Goal: Transaction & Acquisition: Purchase product/service

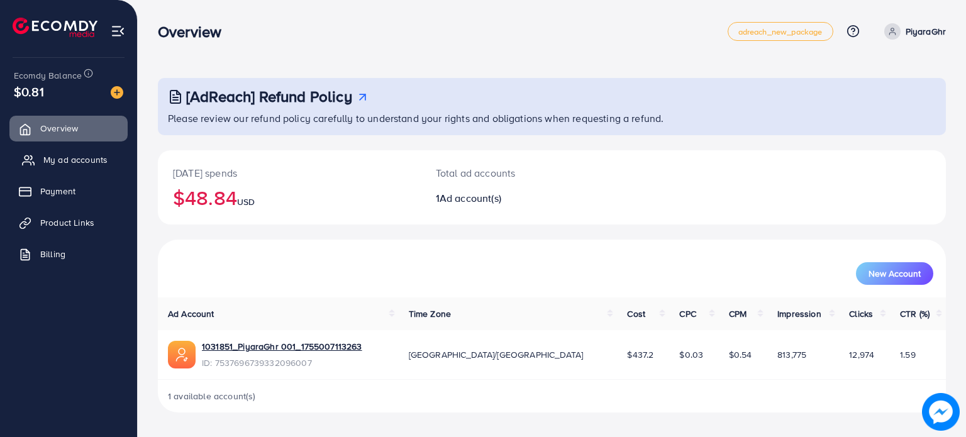
click at [66, 163] on span "My ad accounts" at bounding box center [75, 159] width 64 height 13
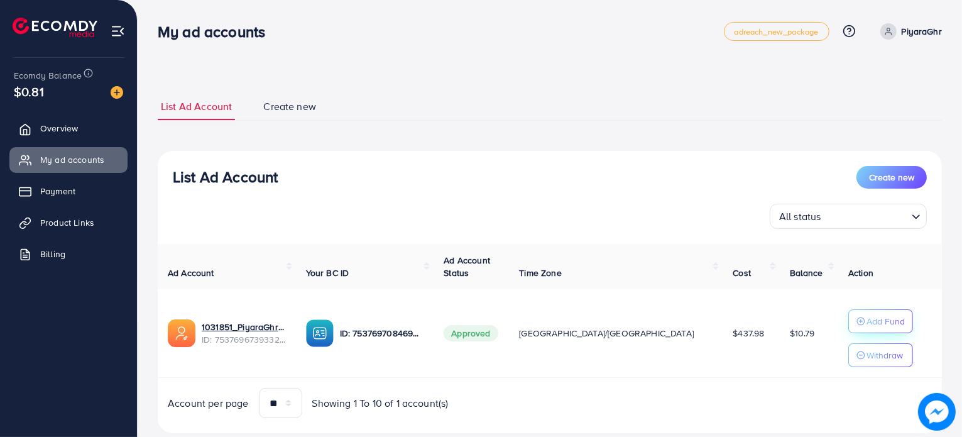
click at [857, 324] on circle "button" at bounding box center [861, 321] width 8 height 8
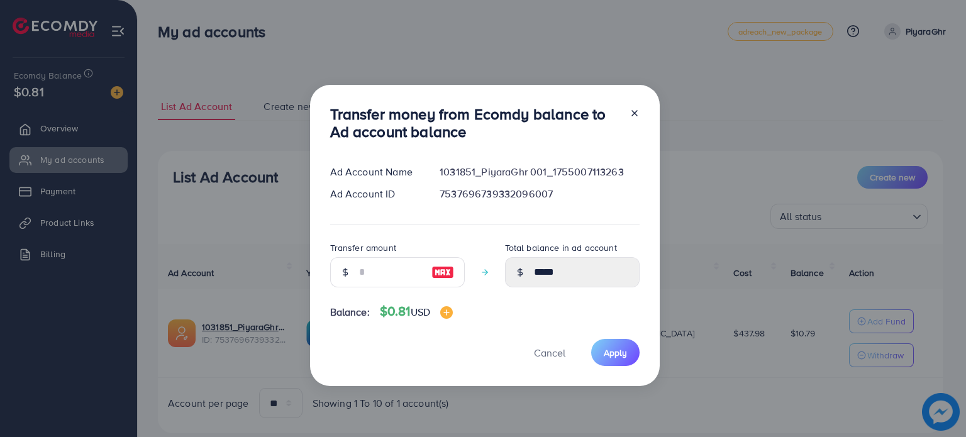
click at [632, 115] on line at bounding box center [634, 113] width 5 height 5
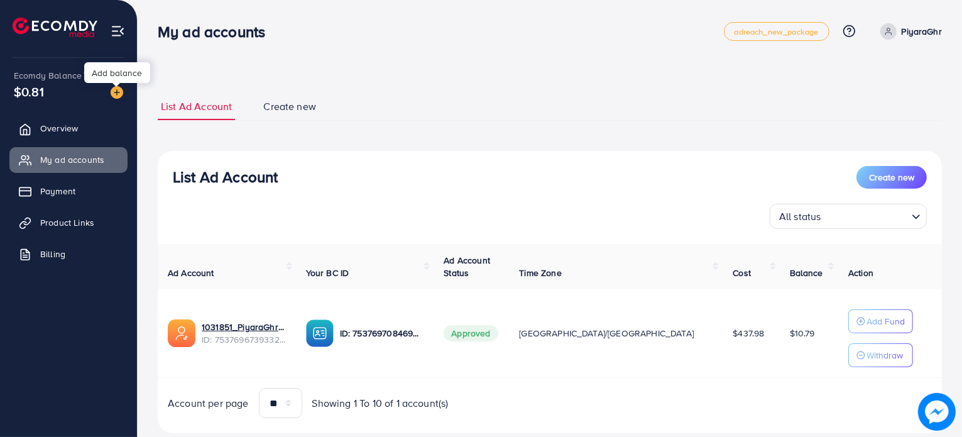
click at [111, 95] on img at bounding box center [117, 92] width 13 height 13
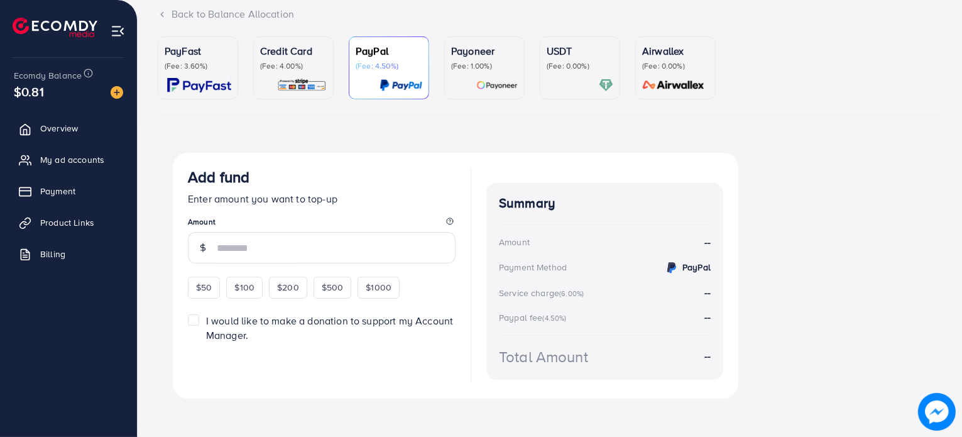
scroll to position [92, 0]
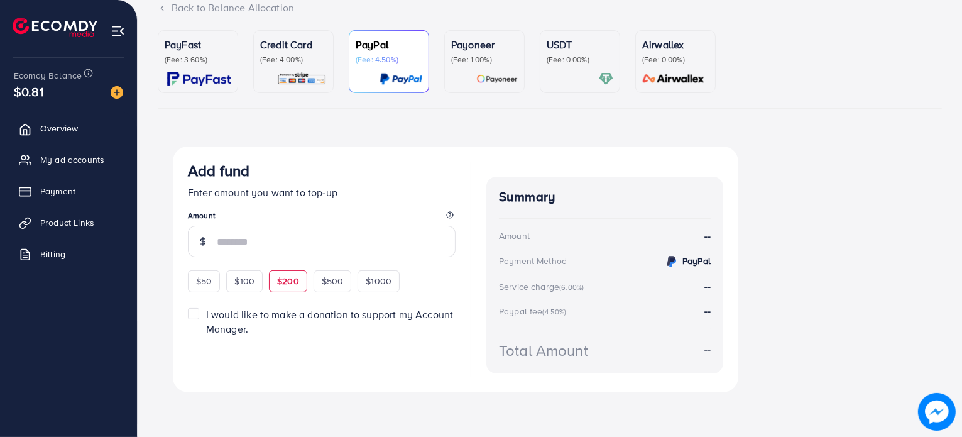
click at [289, 279] on span "$200" at bounding box center [288, 281] width 22 height 13
type input "***"
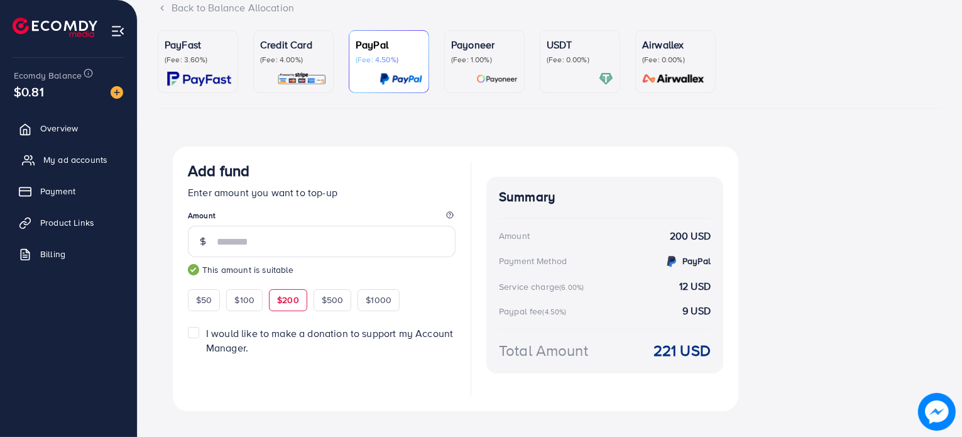
click at [41, 155] on link "My ad accounts" at bounding box center [68, 159] width 118 height 25
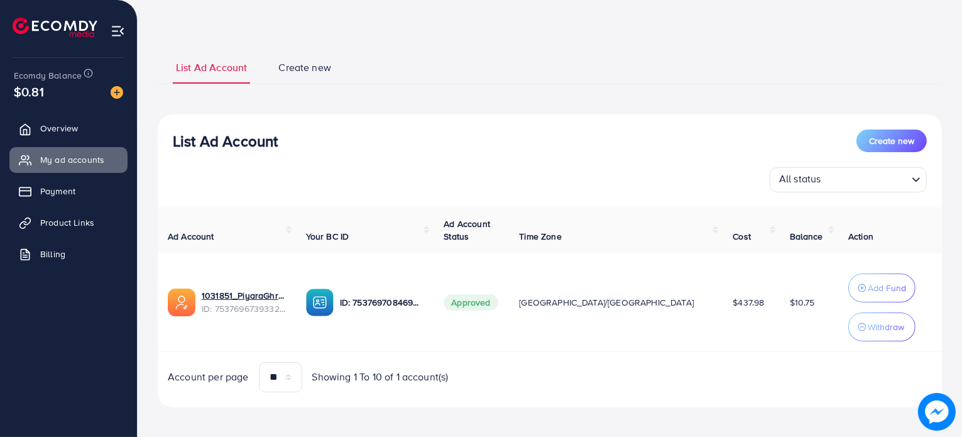
scroll to position [47, 0]
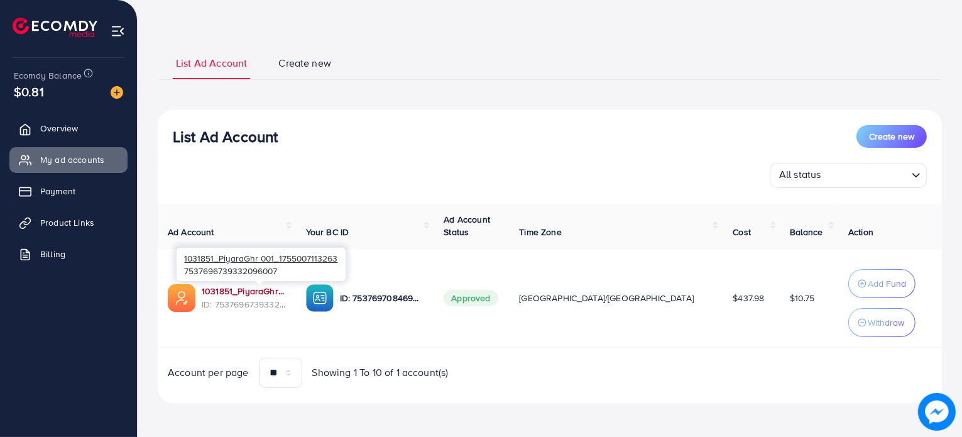
click at [279, 294] on link "1031851_PiyaraGhr 001_1755007113263" at bounding box center [244, 291] width 84 height 13
click at [110, 92] on div at bounding box center [112, 91] width 23 height 14
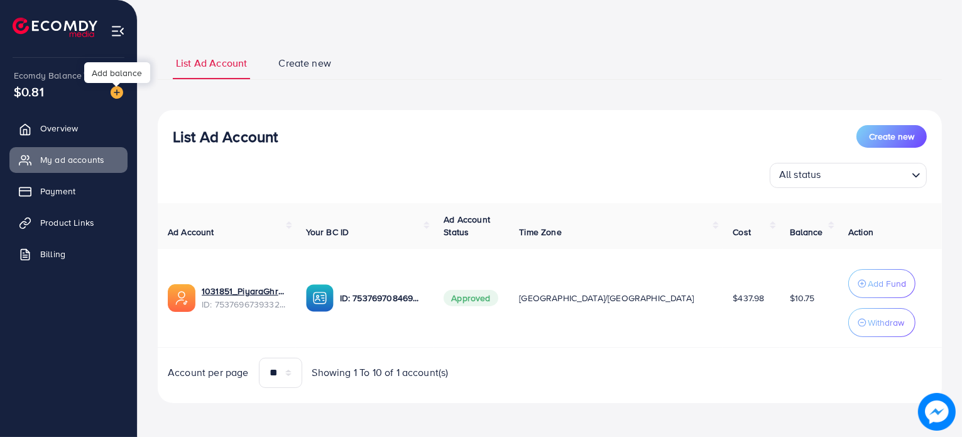
click at [114, 92] on img at bounding box center [117, 92] width 13 height 13
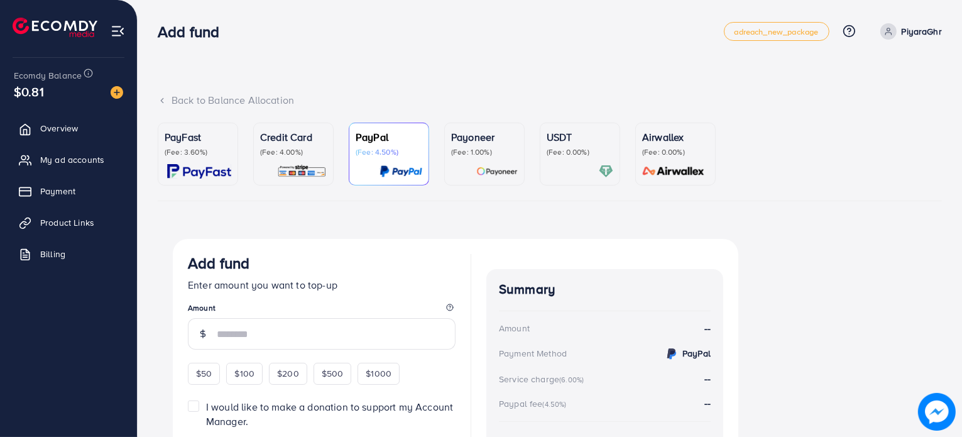
click at [561, 147] on p "(Fee: 0.00%)" at bounding box center [580, 152] width 67 height 10
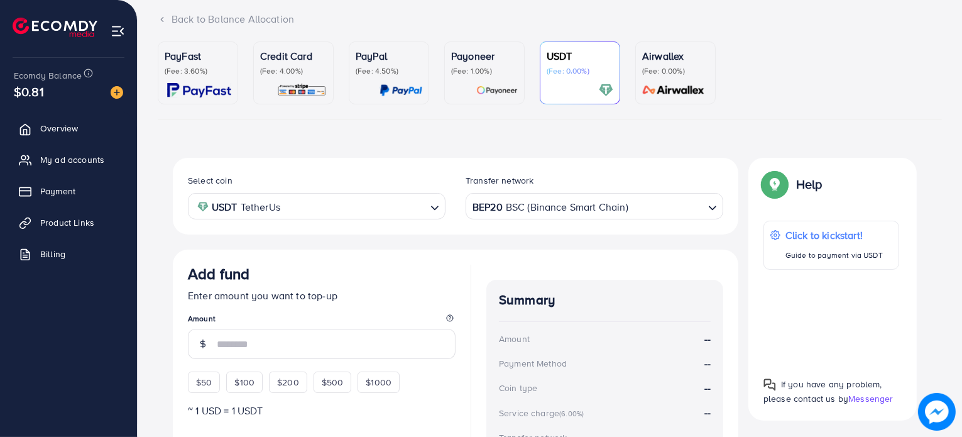
scroll to position [189, 0]
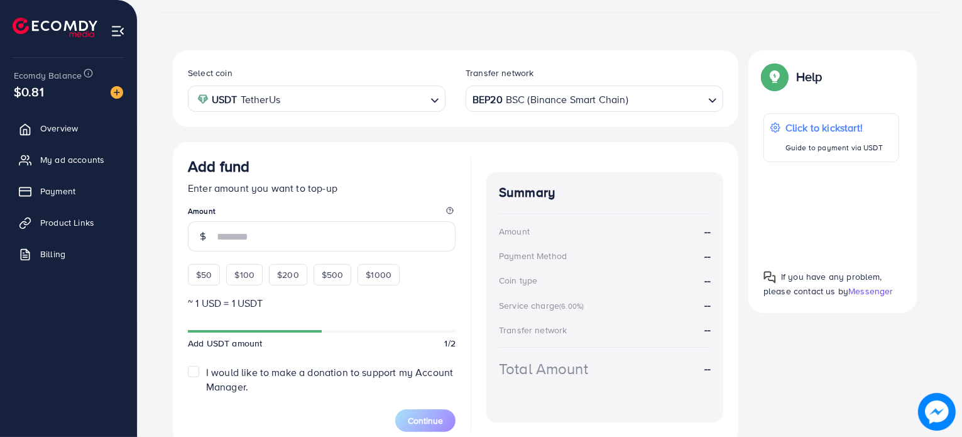
click at [283, 272] on span "$200" at bounding box center [288, 274] width 22 height 13
type input "***"
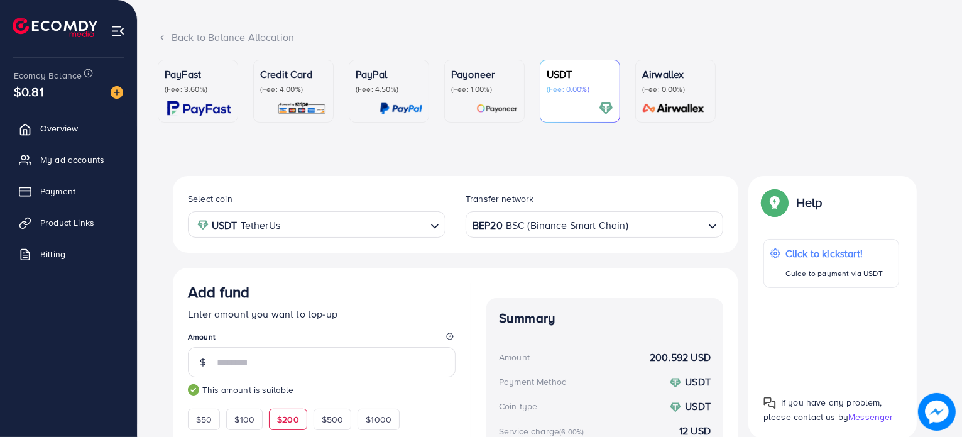
click at [180, 94] on p "(Fee: 3.60%)" at bounding box center [198, 89] width 67 height 10
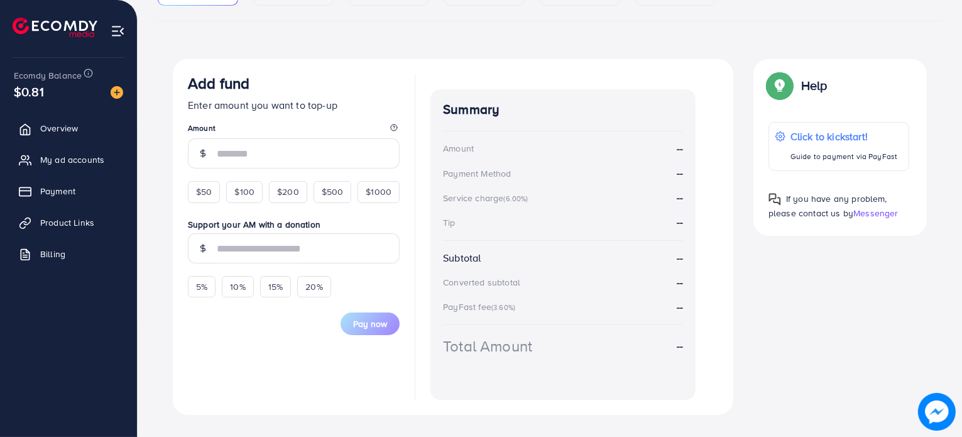
scroll to position [202, 0]
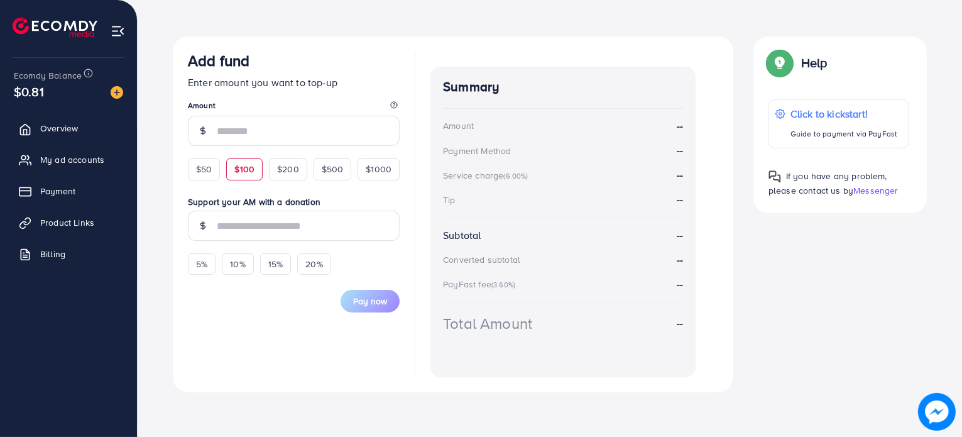
click at [251, 167] on span "$100" at bounding box center [244, 169] width 20 height 13
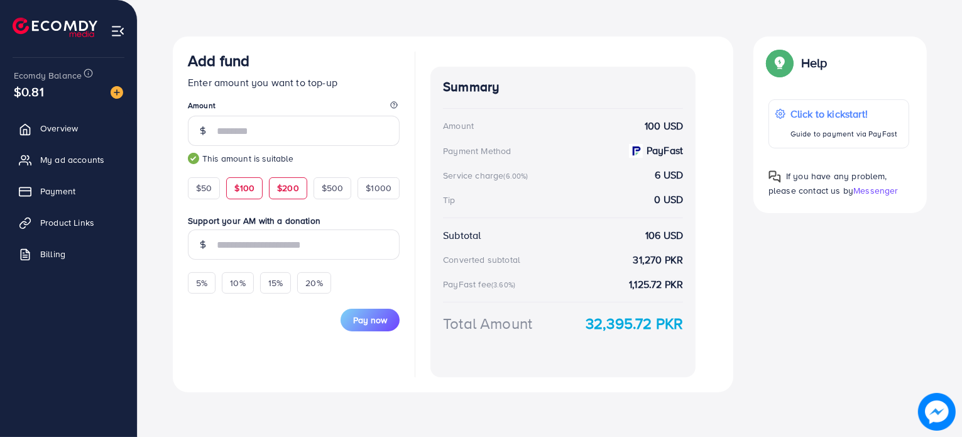
click at [282, 188] on span "$200" at bounding box center [288, 188] width 22 height 13
click at [251, 187] on span "$100" at bounding box center [244, 188] width 20 height 13
type input "***"
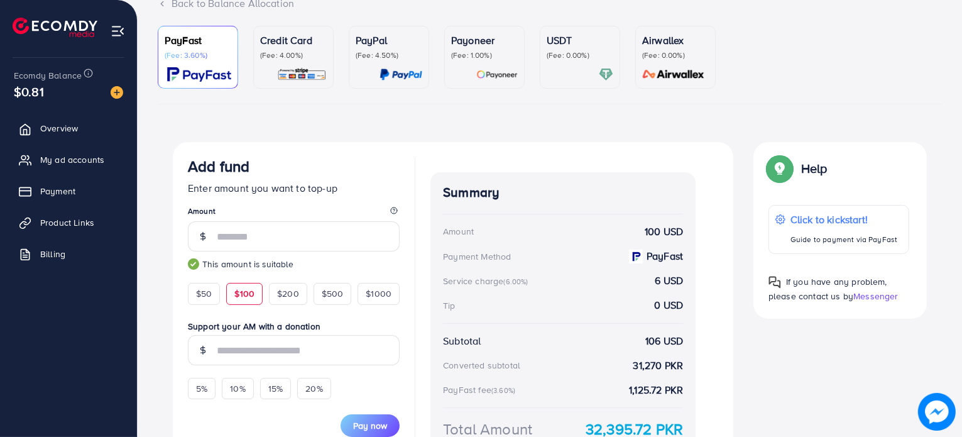
scroll to position [77, 0]
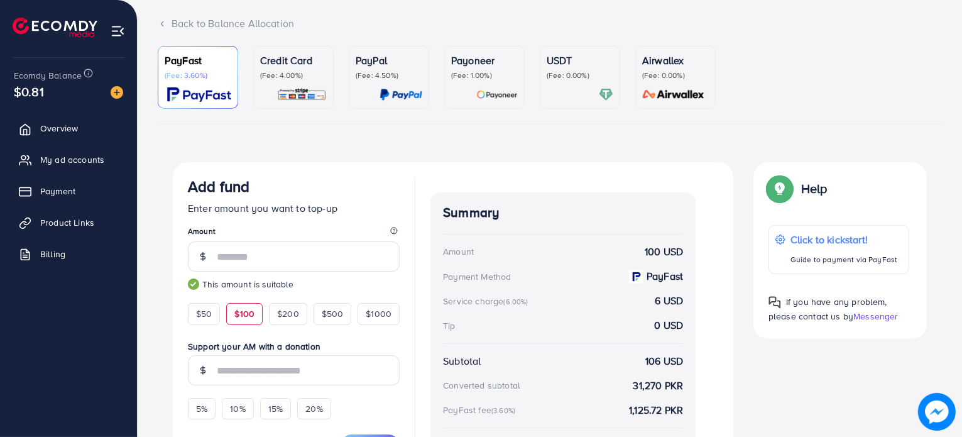
click at [566, 79] on p "(Fee: 0.00%)" at bounding box center [580, 75] width 67 height 10
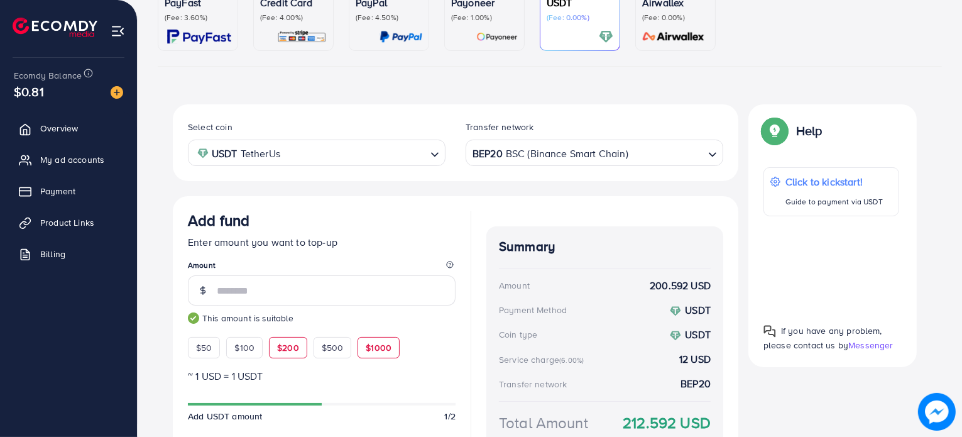
scroll to position [202, 0]
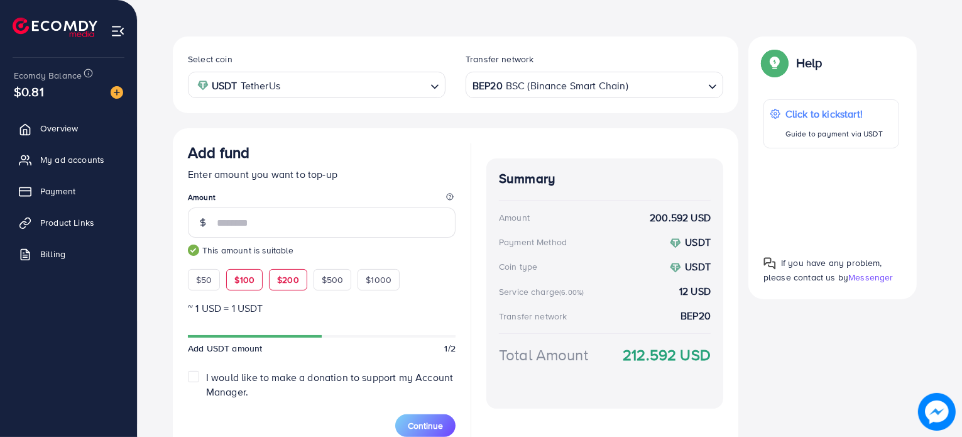
click at [246, 276] on span "$100" at bounding box center [244, 279] width 20 height 13
type input "***"
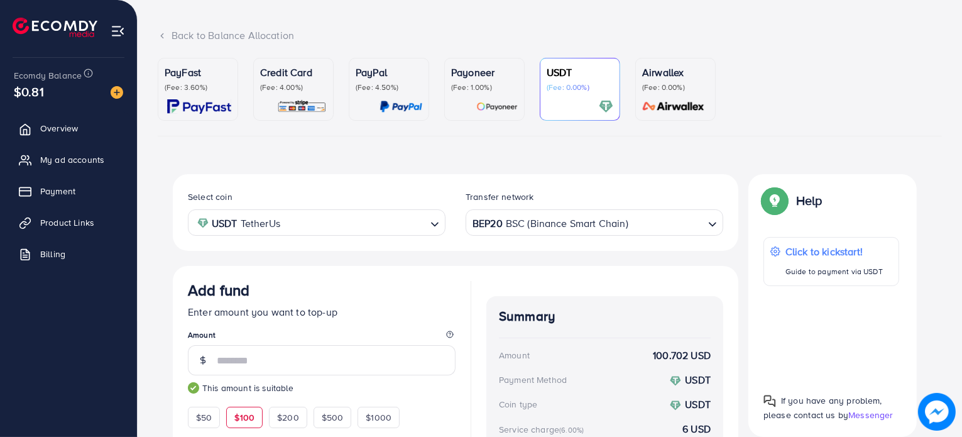
scroll to position [14, 0]
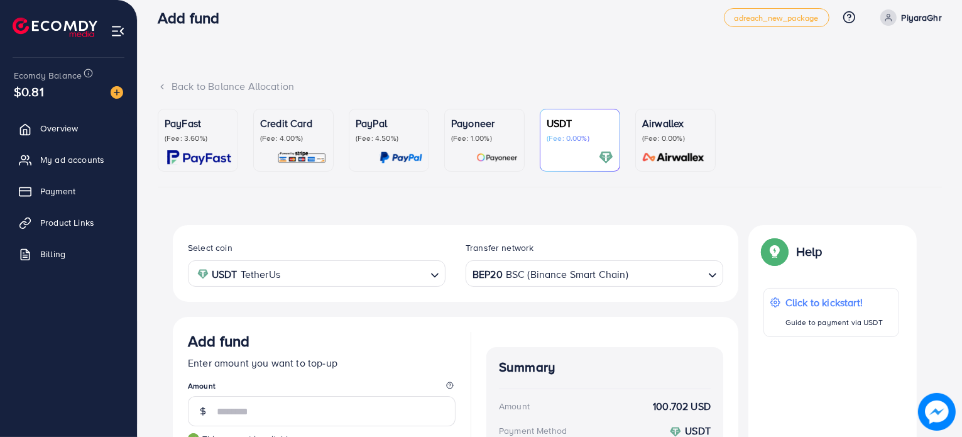
click at [226, 129] on p "PayFast" at bounding box center [198, 123] width 67 height 15
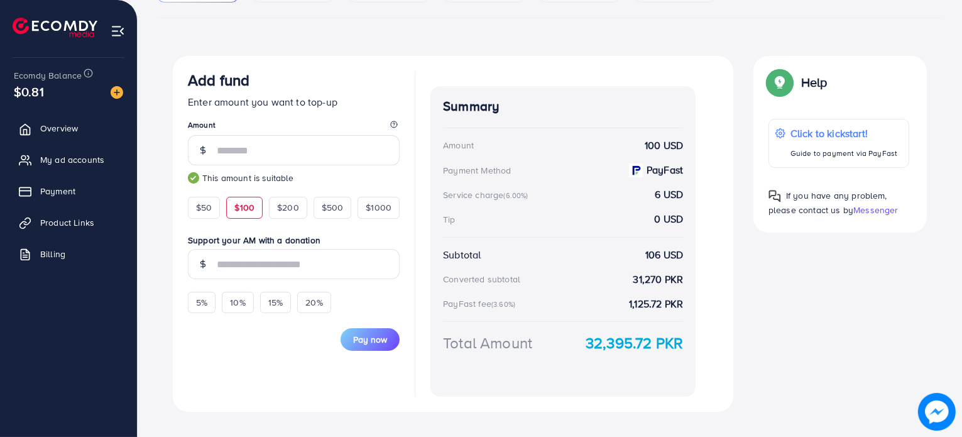
scroll to position [202, 0]
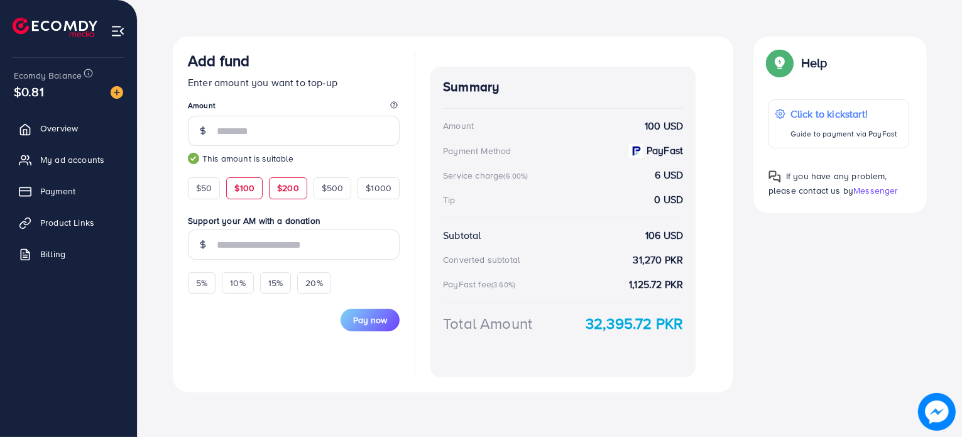
click at [292, 194] on span "$200" at bounding box center [288, 188] width 22 height 13
click at [241, 191] on span "$100" at bounding box center [244, 188] width 20 height 13
type input "***"
